Goal: Complete application form: Complete application form

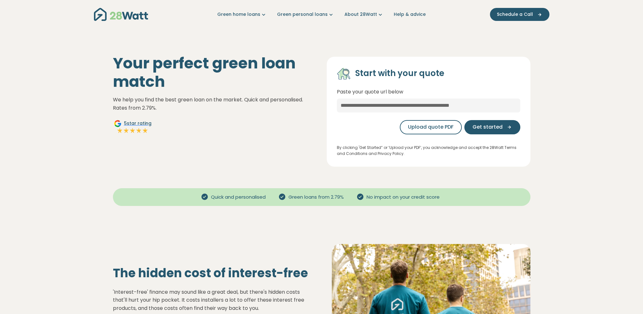
drag, startPoint x: 0, startPoint y: 0, endPoint x: 40, endPoint y: 109, distance: 116.6
drag, startPoint x: 40, startPoint y: 109, endPoint x: 199, endPoint y: 78, distance: 162.3
drag, startPoint x: 378, startPoint y: 3, endPoint x: 34, endPoint y: 116, distance: 361.6
drag, startPoint x: 34, startPoint y: 116, endPoint x: 27, endPoint y: 112, distance: 8.4
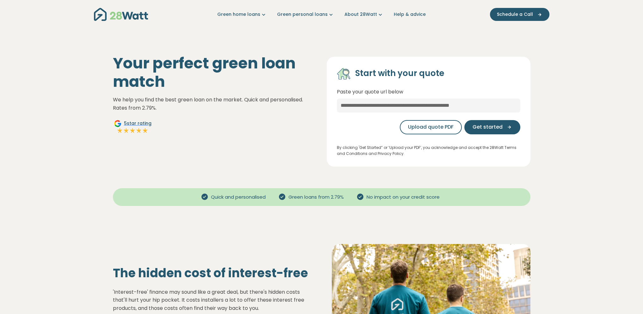
drag, startPoint x: 28, startPoint y: 111, endPoint x: 332, endPoint y: 0, distance: 323.3
drag, startPoint x: 332, startPoint y: 0, endPoint x: 71, endPoint y: 109, distance: 282.3
drag, startPoint x: 71, startPoint y: 109, endPoint x: 56, endPoint y: 102, distance: 17.0
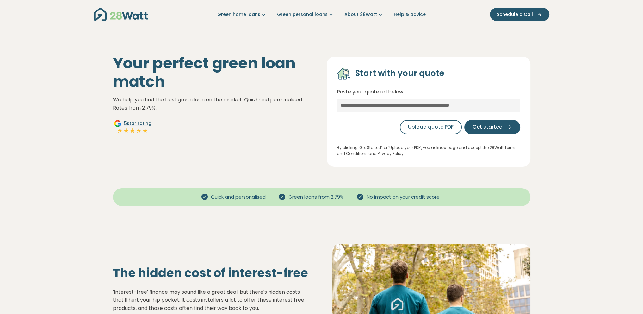
drag, startPoint x: 54, startPoint y: 100, endPoint x: 51, endPoint y: 97, distance: 3.8
drag, startPoint x: 64, startPoint y: 0, endPoint x: 56, endPoint y: 55, distance: 55.0
drag, startPoint x: 34, startPoint y: 2, endPoint x: 47, endPoint y: 128, distance: 126.1
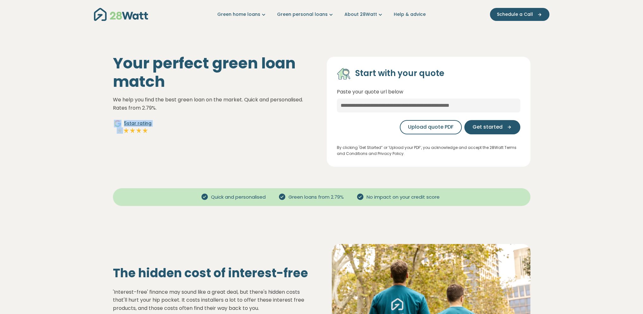
click at [276, 125] on div "Your perfect green loan match We help you find the best green loan on the marke…" at bounding box center [215, 110] width 214 height 112
click at [494, 128] on span "Get started" at bounding box center [488, 127] width 30 height 8
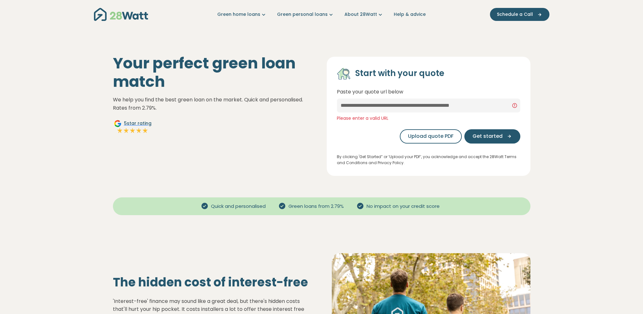
drag, startPoint x: 531, startPoint y: 1, endPoint x: 125, endPoint y: 106, distance: 419.4
click at [124, 104] on p "We help you find the best green loan on the market. Quick and personalised. Rat…" at bounding box center [215, 104] width 204 height 16
drag, startPoint x: 132, startPoint y: 0, endPoint x: 48, endPoint y: 109, distance: 137.7
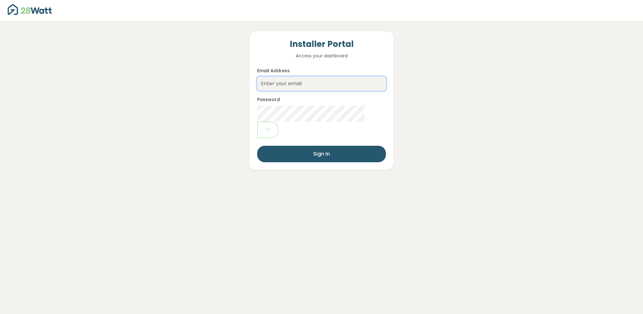
type input "lincoln.luther@eeservices.io"
drag, startPoint x: 0, startPoint y: 0, endPoint x: 170, endPoint y: 130, distance: 213.9
drag, startPoint x: 170, startPoint y: 130, endPoint x: 159, endPoint y: 119, distance: 15.5
click at [165, 127] on div "Installer Portal Access your dashboard Email Address lincoln.luther@eeservices.…" at bounding box center [322, 95] width 616 height 148
click at [154, 111] on div "Installer Portal Access your dashboard Email Address lincoln.luther@eeservices.…" at bounding box center [322, 95] width 616 height 148
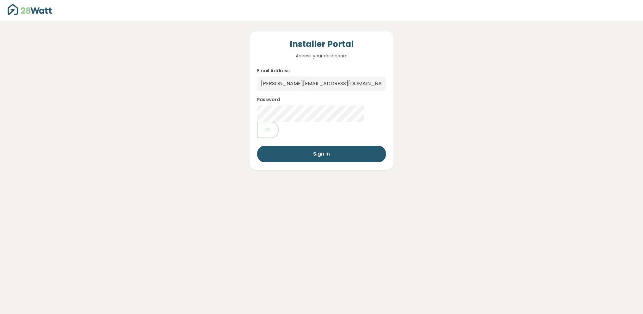
drag, startPoint x: 103, startPoint y: 95, endPoint x: 101, endPoint y: 88, distance: 7.4
click at [101, 88] on div "Installer Portal Access your dashboard Email Address lincoln.luther@eeservices.…" at bounding box center [322, 95] width 616 height 148
drag, startPoint x: 301, startPoint y: 3, endPoint x: 381, endPoint y: 3, distance: 80.1
click at [135, 124] on div "Installer Portal Access your dashboard Email Address lincoln.luther@eeservices.…" at bounding box center [322, 95] width 616 height 148
drag, startPoint x: 381, startPoint y: 3, endPoint x: 147, endPoint y: 125, distance: 264.3
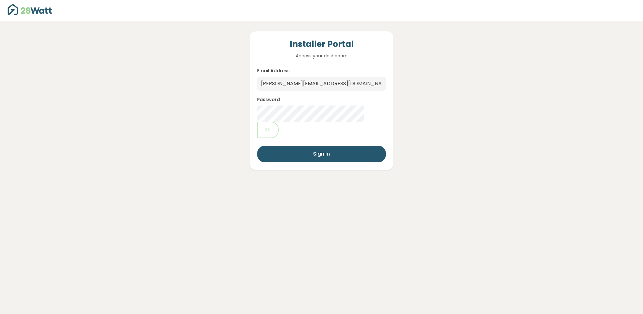
drag, startPoint x: 144, startPoint y: 124, endPoint x: 141, endPoint y: 122, distance: 3.4
click at [141, 122] on div "Installer Portal Access your dashboard Email Address lincoln.luther@eeservices.…" at bounding box center [322, 95] width 616 height 148
drag, startPoint x: 473, startPoint y: 1, endPoint x: 139, endPoint y: 22, distance: 334.8
click at [164, 89] on div "Installer Portal Access your dashboard Email Address lincoln.luther@eeservices.…" at bounding box center [322, 95] width 616 height 148
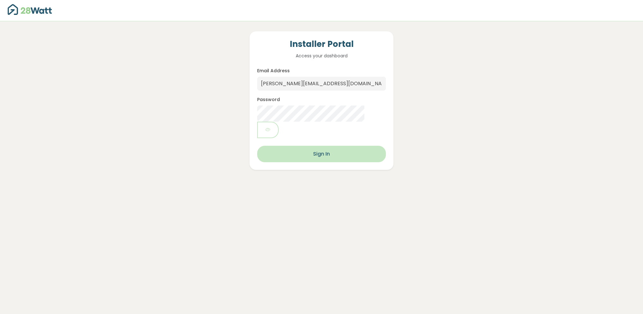
click at [360, 146] on button "Sign In" at bounding box center [321, 154] width 128 height 16
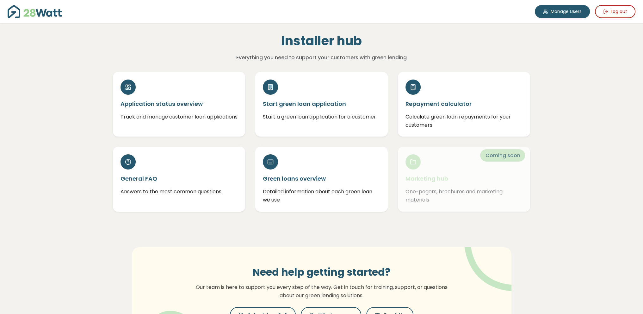
drag, startPoint x: 486, startPoint y: 0, endPoint x: 67, endPoint y: 129, distance: 438.1
click at [67, 129] on div "Manage Users Log out Installer hub Everything you need to support your customer…" at bounding box center [321, 189] width 643 height 378
click at [95, 115] on div "Installer hub Everything you need to support your customers with green lending …" at bounding box center [322, 200] width 456 height 354
click at [620, 11] on button "Log out" at bounding box center [615, 11] width 41 height 13
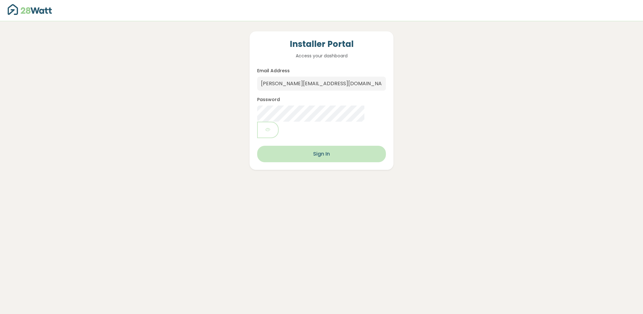
drag, startPoint x: 414, startPoint y: 126, endPoint x: 379, endPoint y: 130, distance: 35.0
click at [414, 126] on div "Installer Portal Access your dashboard Email Address lincoln.luther@eeservices.…" at bounding box center [322, 95] width 616 height 148
click at [366, 146] on button "Sign In" at bounding box center [321, 154] width 128 height 16
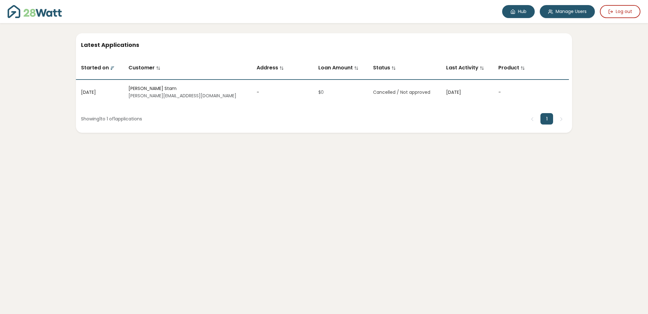
click at [533, 10] on link "Hub" at bounding box center [518, 11] width 33 height 13
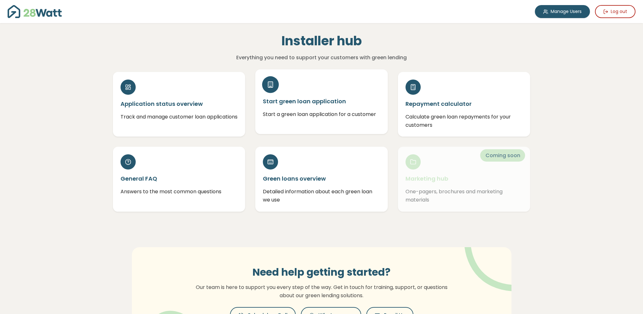
click at [317, 106] on div "Start green loan application Start a green loan application for a customer" at bounding box center [321, 101] width 133 height 65
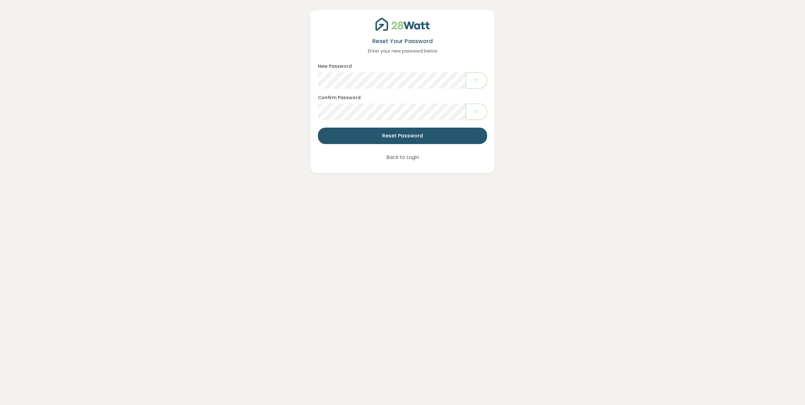
click at [247, 195] on div "Reset Your Password Enter your new password below New Password Confirm Password…" at bounding box center [402, 202] width 805 height 405
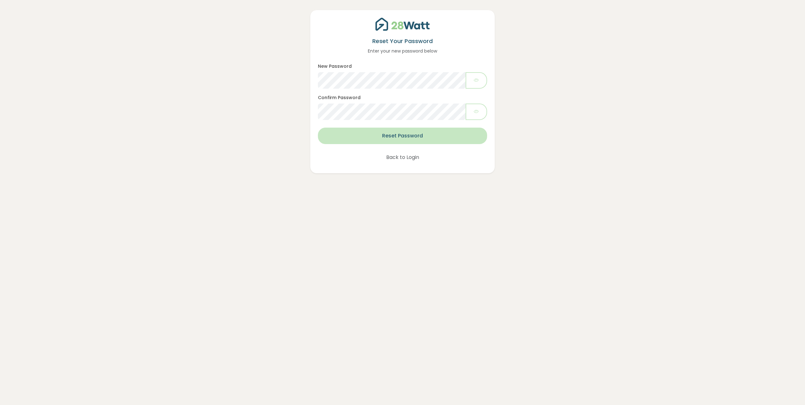
click at [447, 139] on button "Reset Password" at bounding box center [402, 136] width 169 height 16
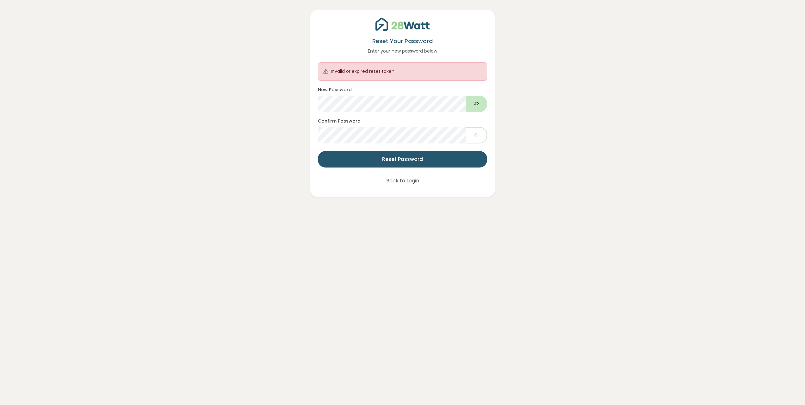
click at [474, 106] on icon "button" at bounding box center [476, 103] width 5 height 7
click at [481, 141] on button "button" at bounding box center [477, 135] width 22 height 16
drag, startPoint x: 534, startPoint y: 126, endPoint x: 498, endPoint y: 135, distance: 36.6
click at [534, 126] on div "Reset Your Password Enter your new password below Invalid or expired reset toke…" at bounding box center [403, 98] width 778 height 197
click at [561, 165] on div "Reset Your Password Enter your new password below Invalid or expired reset toke…" at bounding box center [403, 98] width 778 height 197
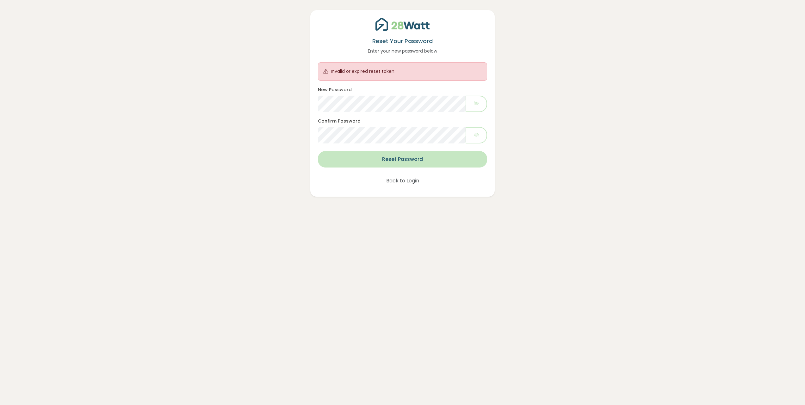
click at [447, 166] on button "Reset Password" at bounding box center [402, 159] width 169 height 16
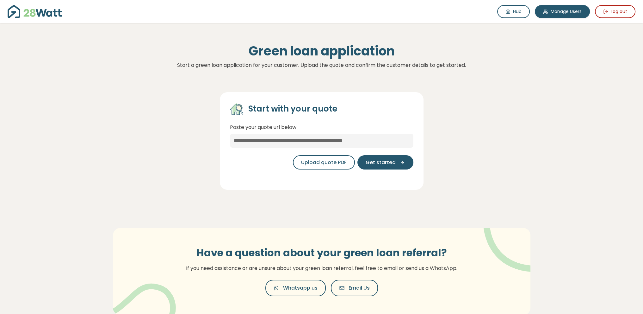
drag, startPoint x: 150, startPoint y: 125, endPoint x: 135, endPoint y: 124, distance: 14.3
drag, startPoint x: 135, startPoint y: 124, endPoint x: 132, endPoint y: 124, distance: 3.5
click at [135, 123] on div "Start with your quote Paste your quote url below Upload quote PDF Get started" at bounding box center [322, 136] width 428 height 108
drag, startPoint x: 354, startPoint y: 3, endPoint x: 22, endPoint y: 3, distance: 331.3
click at [109, 144] on div "Start with your quote Paste your quote url below Upload quote PDF Get started" at bounding box center [321, 140] width 433 height 113
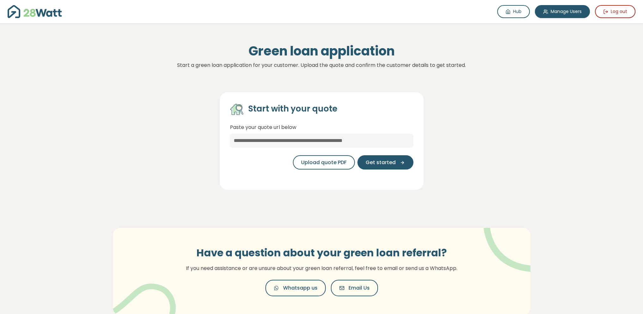
drag, startPoint x: 22, startPoint y: 3, endPoint x: 82, endPoint y: 147, distance: 155.3
click at [81, 147] on section "Hub Manage Users Log out Hub Green loan application Start a green loan applicat…" at bounding box center [321, 170] width 643 height 340
drag, startPoint x: 340, startPoint y: 1, endPoint x: 138, endPoint y: 120, distance: 234.0
drag, startPoint x: 332, startPoint y: 148, endPoint x: 333, endPoint y: 142, distance: 5.7
click at [332, 148] on div "Start with your quote Paste your quote url below Upload quote PDF Get started" at bounding box center [322, 138] width 184 height 72
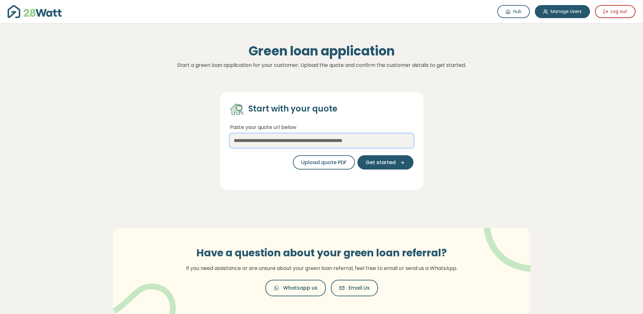
click at [333, 142] on input "text" at bounding box center [322, 141] width 184 height 14
paste input "**********"
type input "**********"
click at [383, 167] on button "Get started" at bounding box center [386, 162] width 56 height 14
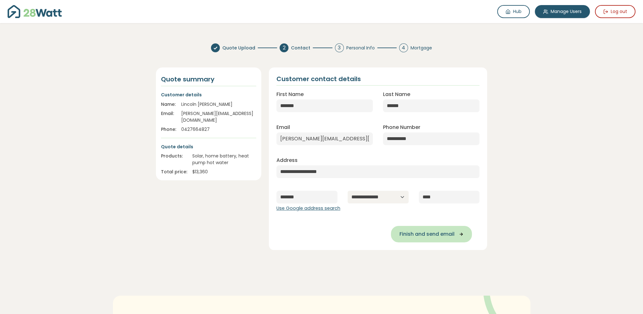
drag, startPoint x: 418, startPoint y: 222, endPoint x: 418, endPoint y: 227, distance: 4.1
click at [418, 222] on div "Finish and send email" at bounding box center [378, 230] width 203 height 24
click at [418, 231] on span "Finish and send email" at bounding box center [426, 234] width 55 height 8
type input "**********"
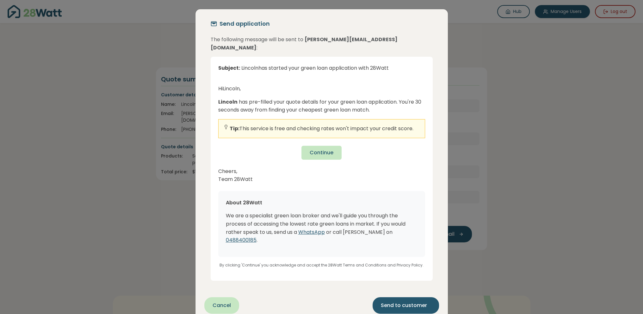
click at [322, 149] on span "Continue" at bounding box center [322, 153] width 24 height 8
drag, startPoint x: 542, startPoint y: 4, endPoint x: 284, endPoint y: 125, distance: 285.3
drag, startPoint x: 284, startPoint y: 125, endPoint x: 276, endPoint y: 128, distance: 7.7
click at [279, 125] on p "Tip: This service is free and checking rates won't impact your credit score." at bounding box center [322, 128] width 184 height 8
click at [316, 149] on span "Continue" at bounding box center [322, 153] width 24 height 8
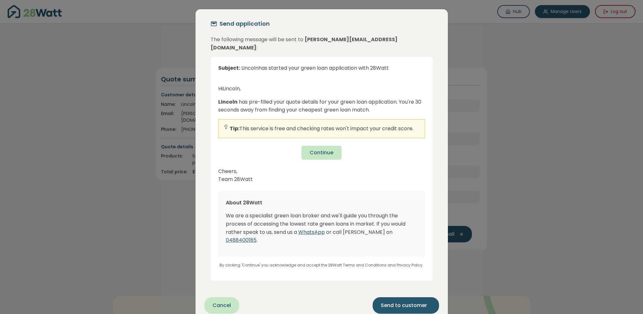
click at [325, 149] on span "Continue" at bounding box center [322, 153] width 24 height 8
drag, startPoint x: 326, startPoint y: 172, endPoint x: 313, endPoint y: 171, distance: 13.7
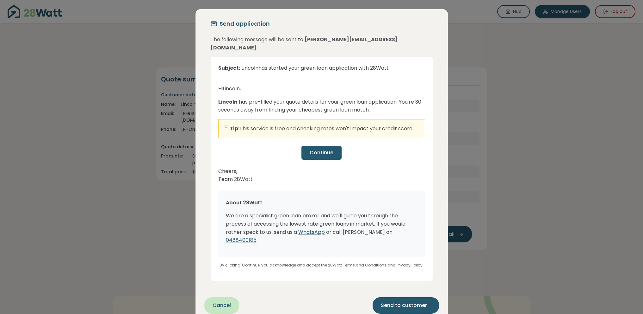
click at [313, 171] on p "Cheers, Team 28Watt" at bounding box center [321, 175] width 207 height 16
click at [326, 149] on span "Continue" at bounding box center [322, 153] width 24 height 8
click at [397, 297] on button "Send to customer" at bounding box center [406, 305] width 66 height 16
